Goal: Navigation & Orientation: Find specific page/section

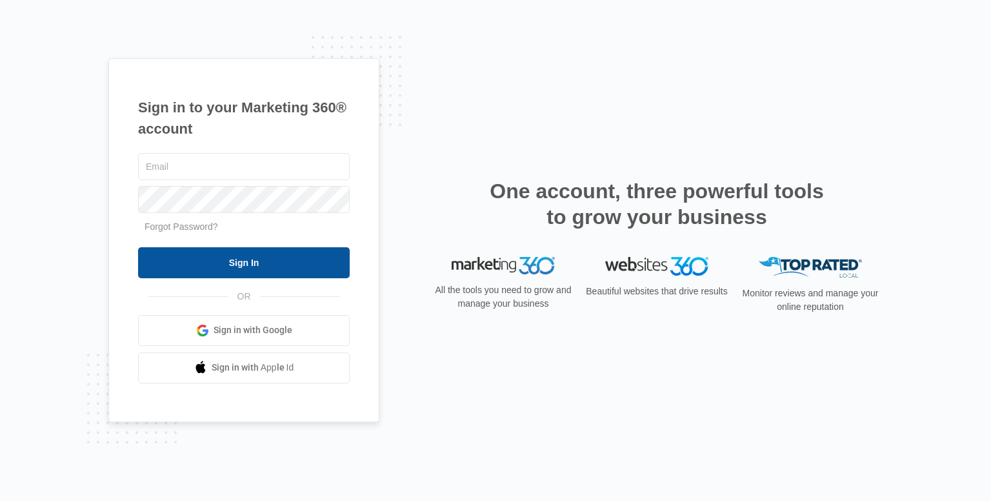
type input "[EMAIL_ADDRESS][DOMAIN_NAME]"
click at [235, 257] on input "Sign In" at bounding box center [244, 262] width 212 height 31
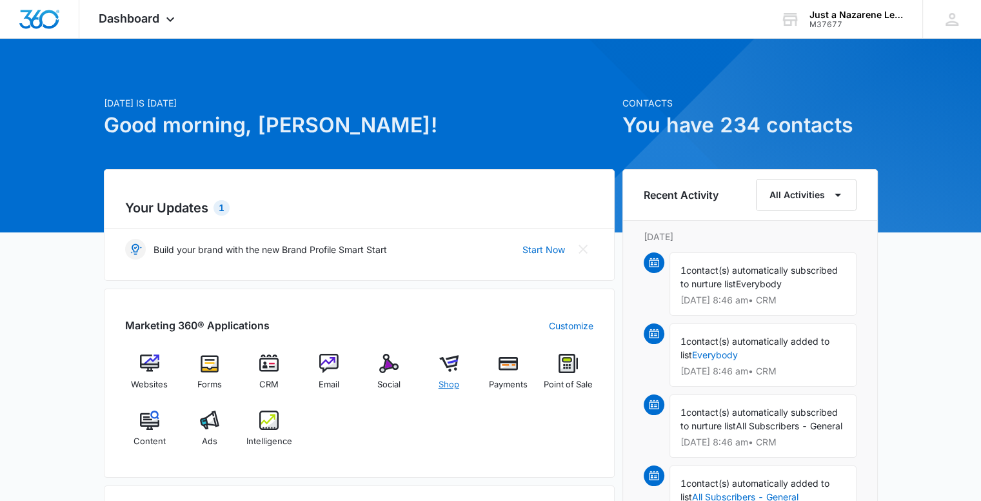
click at [446, 380] on span "Shop" at bounding box center [449, 384] width 21 height 13
